Goal: Check status: Check status

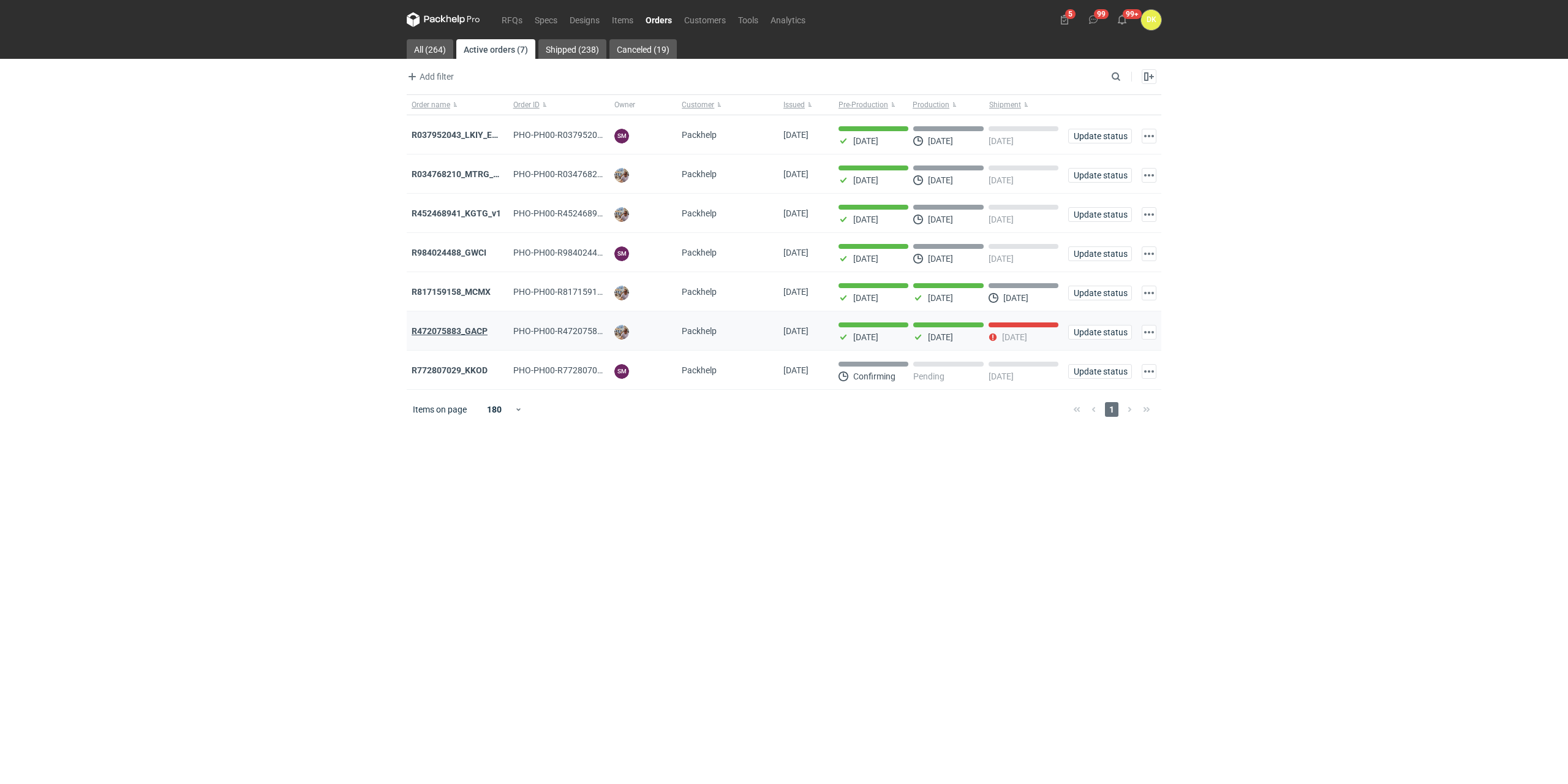
click at [461, 333] on strong "R472075883_GACP" at bounding box center [449, 331] width 76 height 10
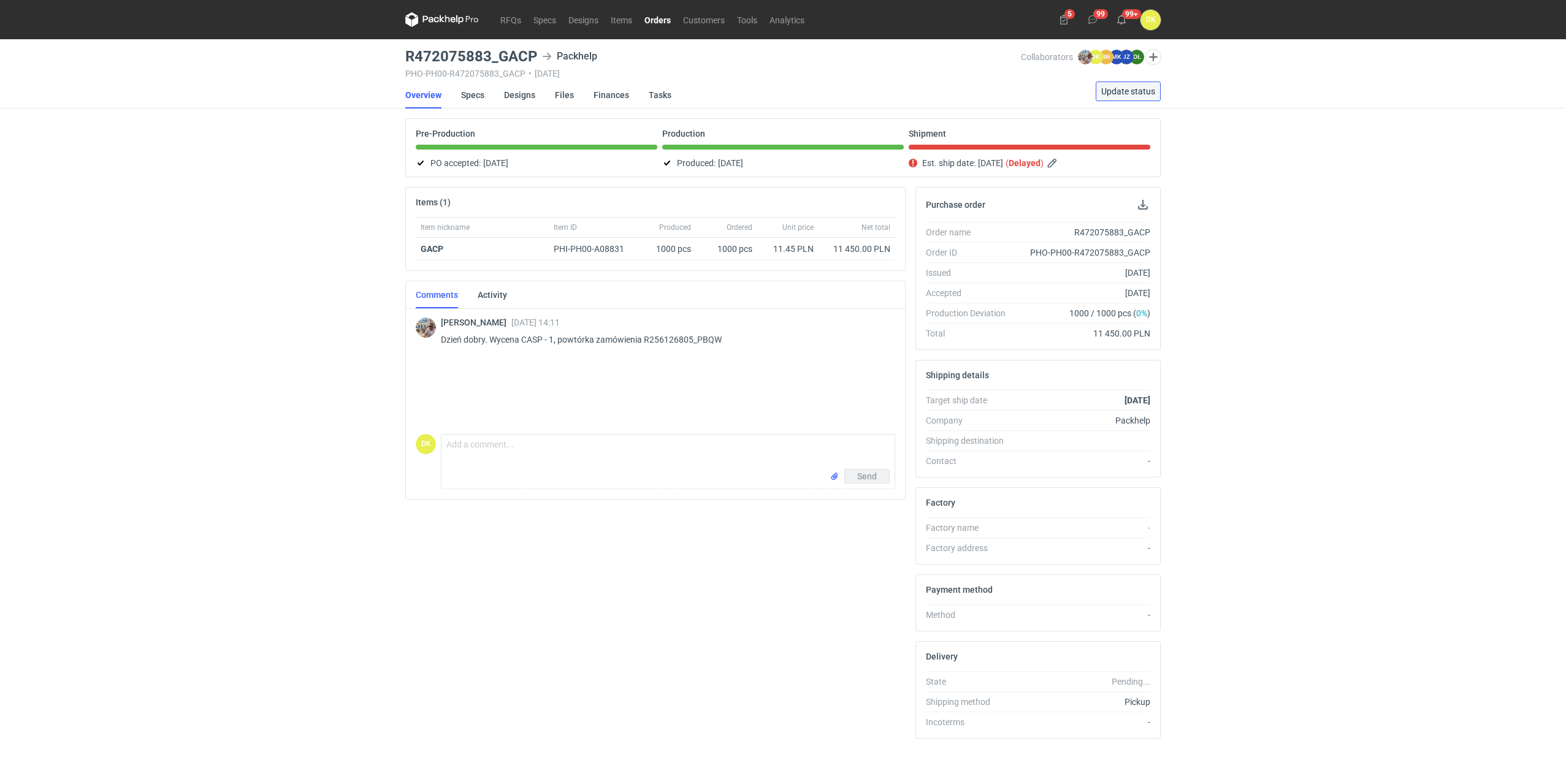
click at [1139, 93] on span "Update status" at bounding box center [1128, 91] width 54 height 8
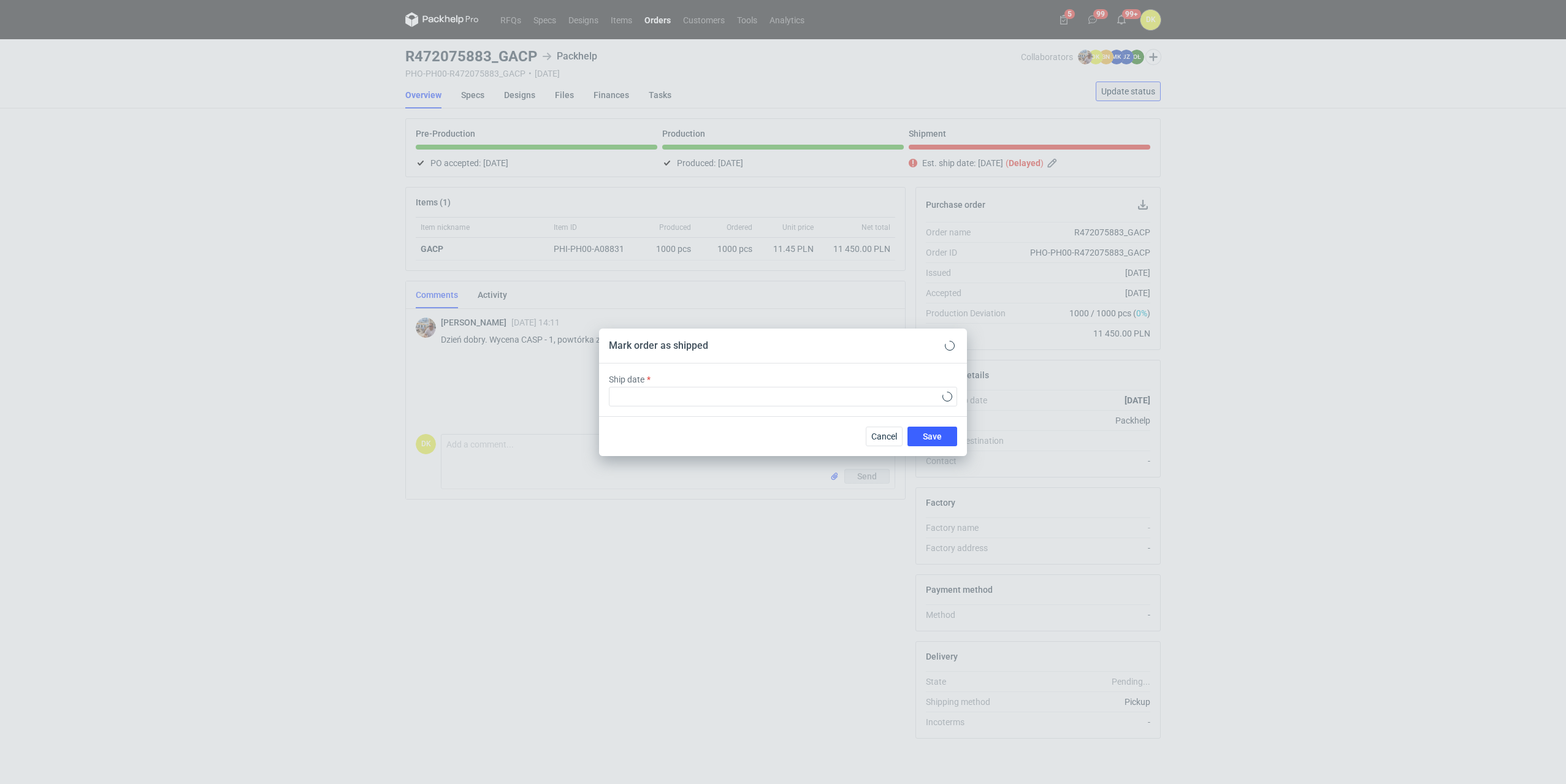
type input "[DATE]"
click at [940, 447] on div "Cancel Save" at bounding box center [785, 436] width 368 height 40
click at [938, 434] on span "Save" at bounding box center [934, 435] width 19 height 8
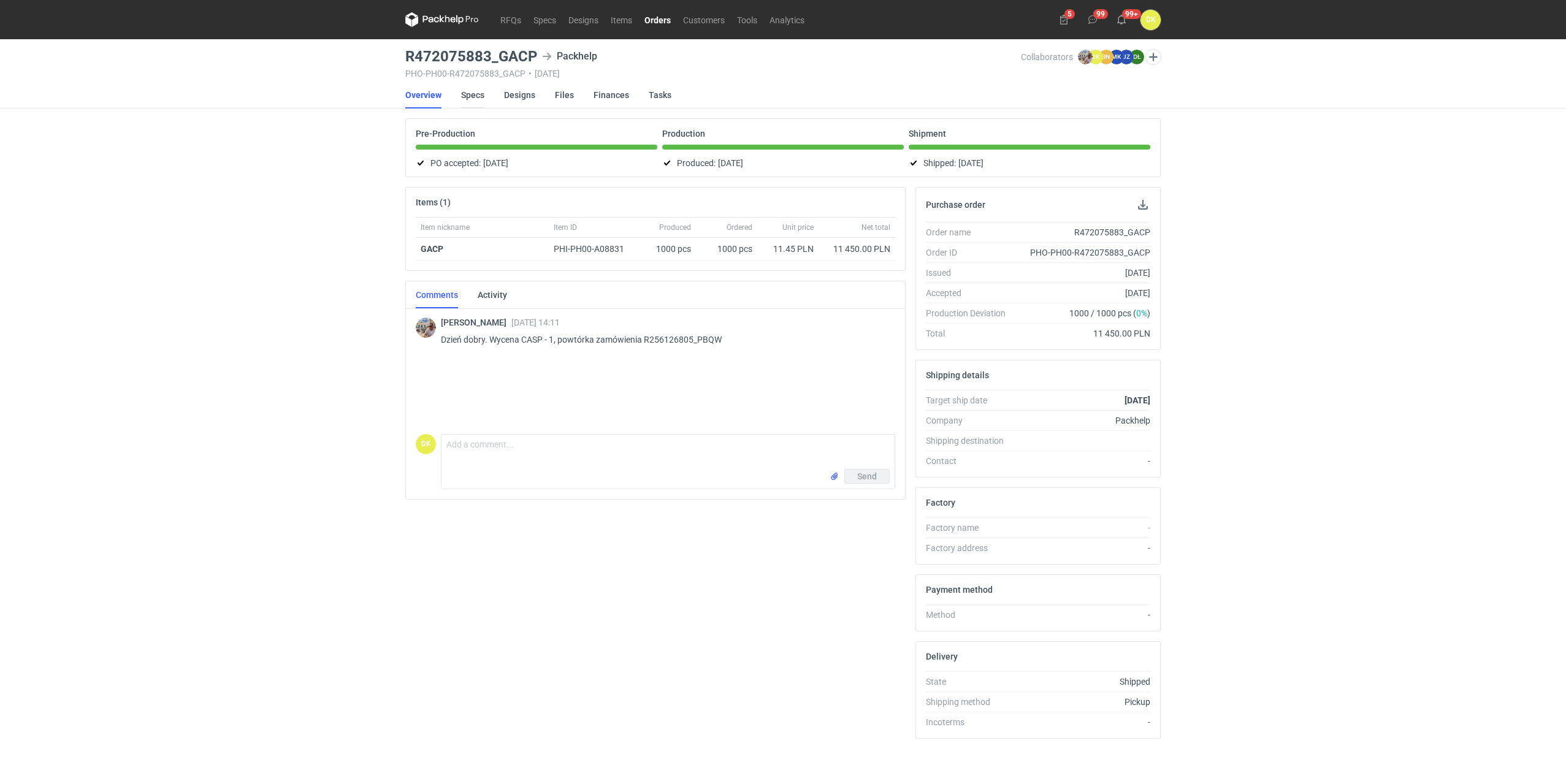
click at [480, 96] on link "Specs" at bounding box center [473, 96] width 24 height 27
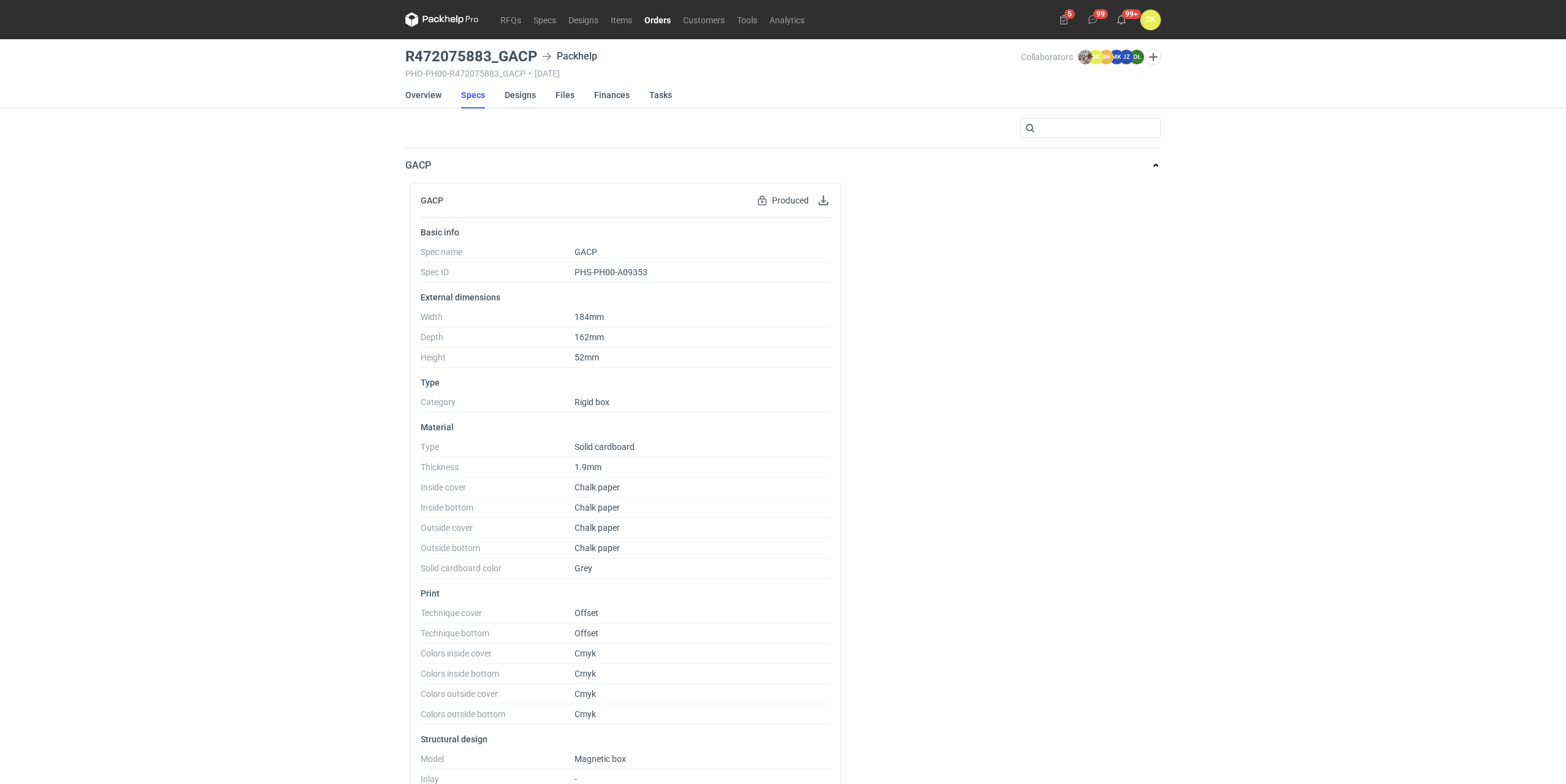
click at [517, 98] on link "Designs" at bounding box center [520, 96] width 31 height 27
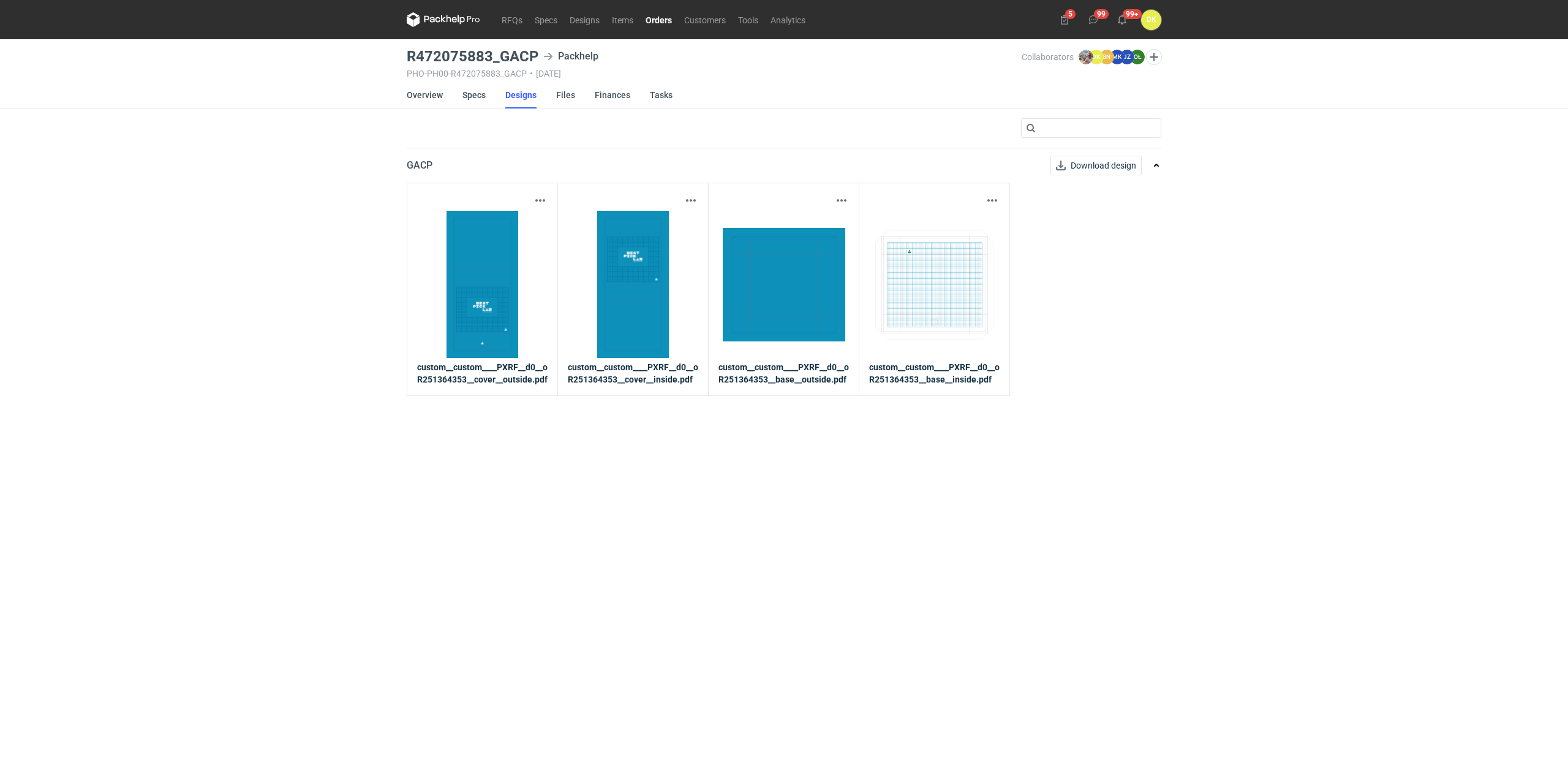
click at [651, 14] on link "Orders" at bounding box center [659, 19] width 38 height 15
